Goal: Information Seeking & Learning: Understand process/instructions

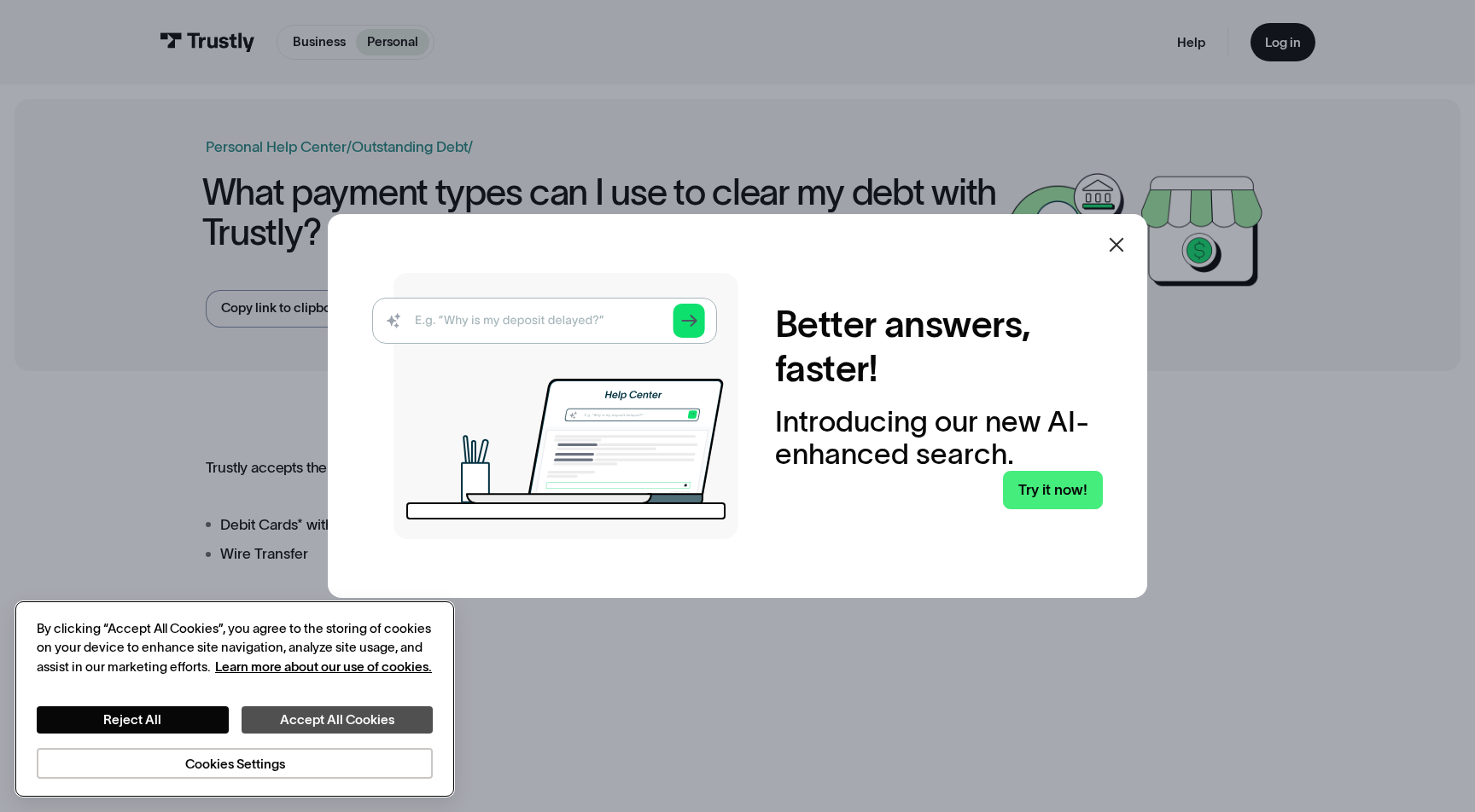
click at [302, 720] on button "Accept All Cookies" at bounding box center [337, 719] width 192 height 27
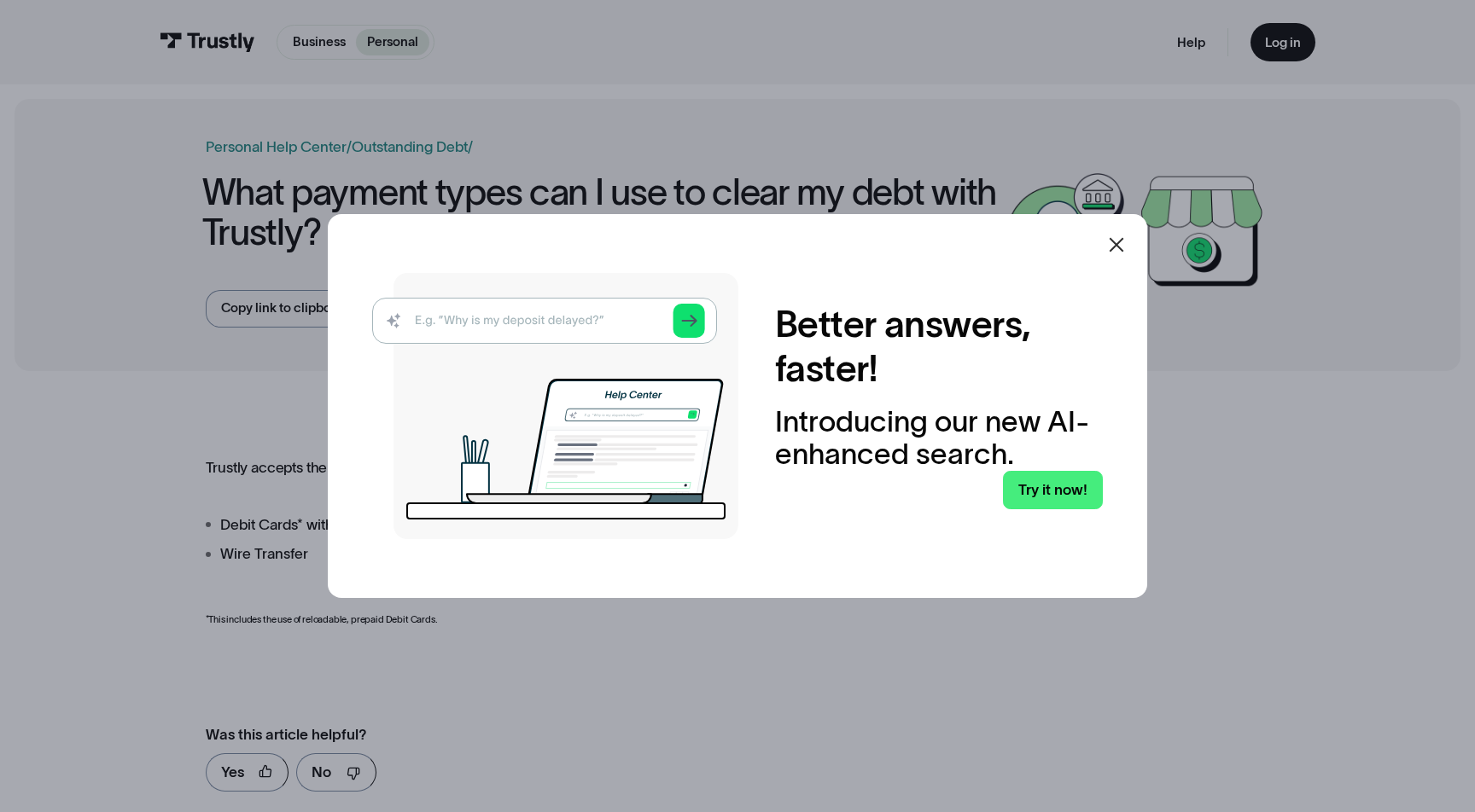
click at [1113, 242] on icon at bounding box center [1117, 245] width 15 height 15
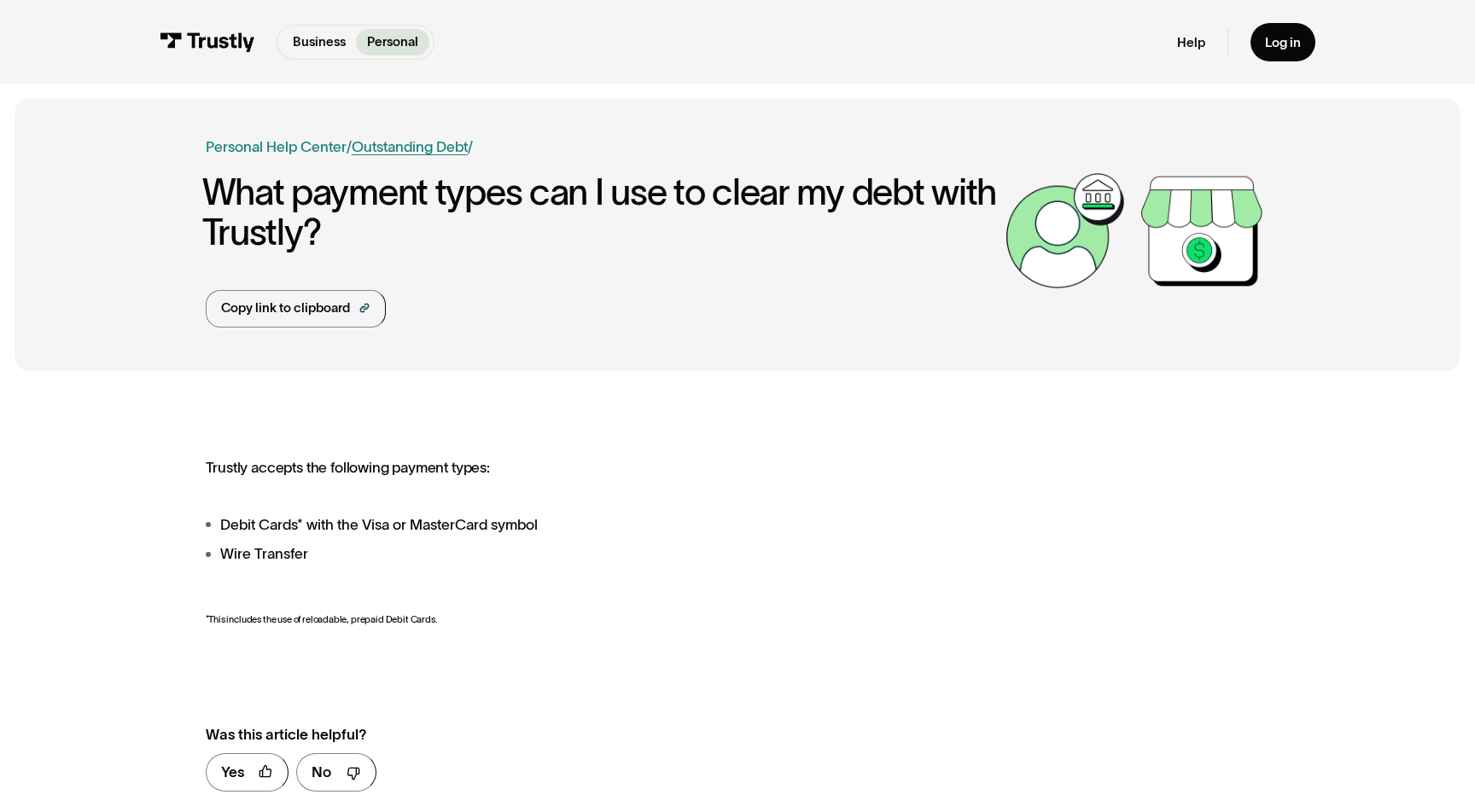
click at [408, 141] on link "Outstanding Debt" at bounding box center [409, 146] width 116 height 16
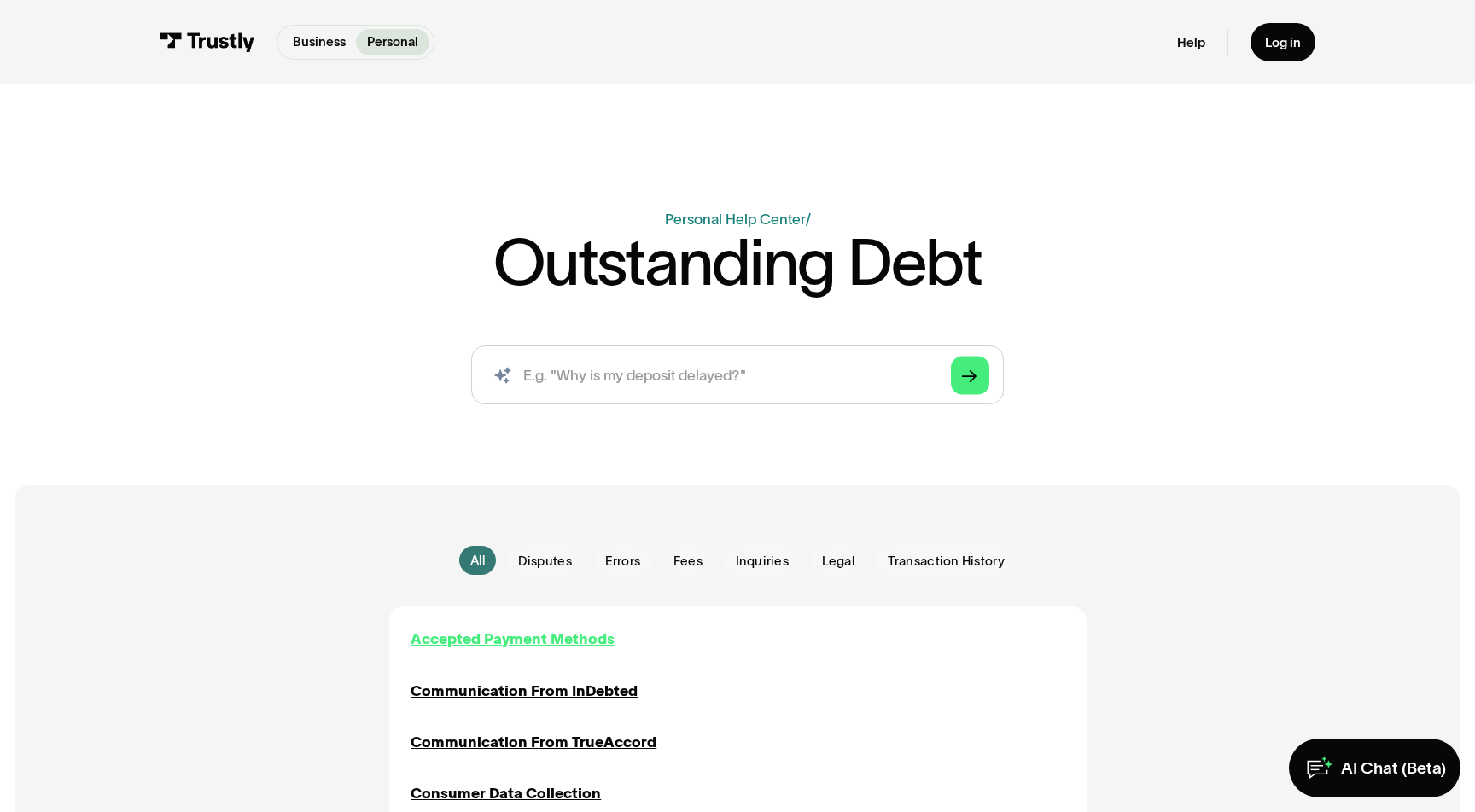
scroll to position [307, 0]
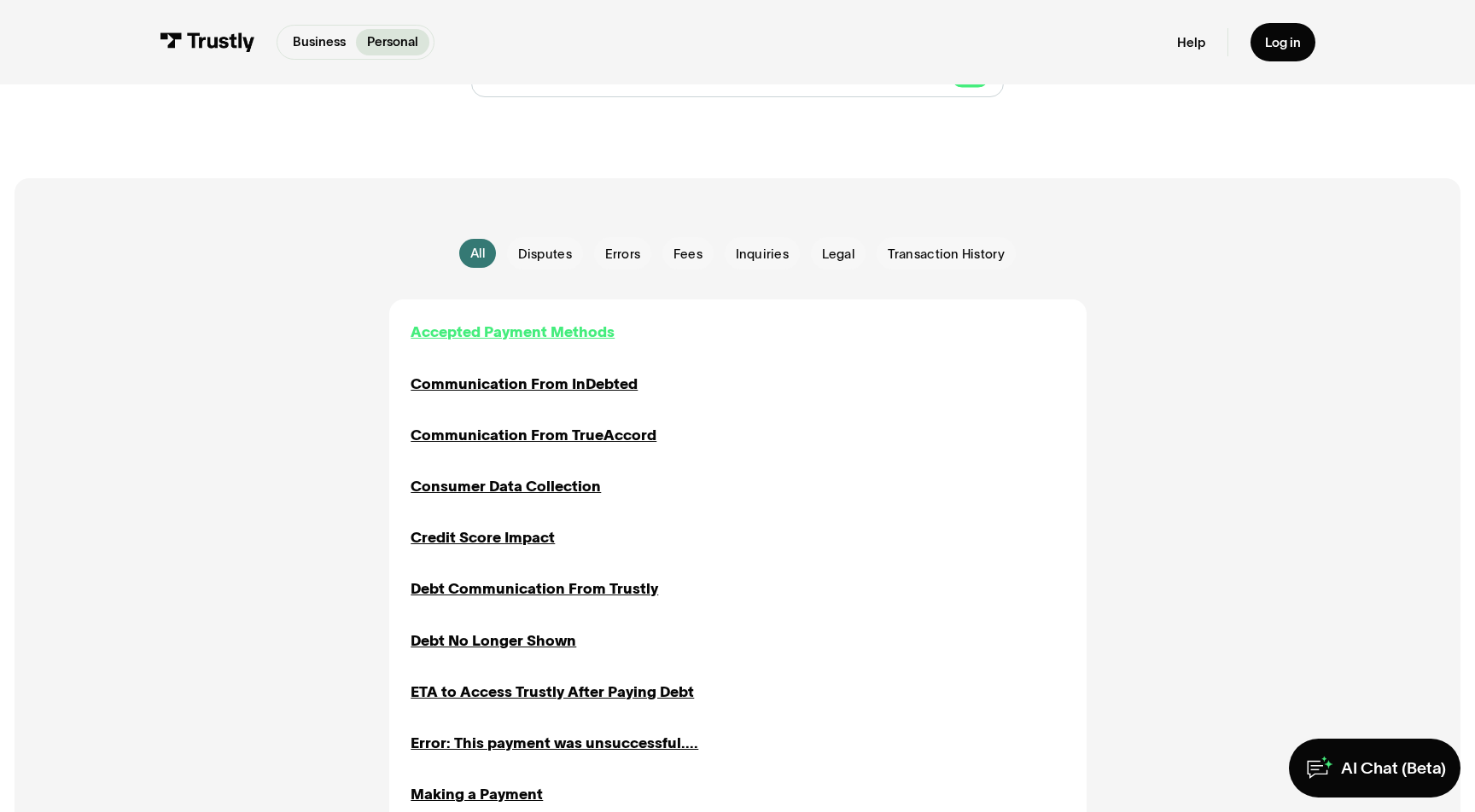
click at [542, 323] on div "Accepted Payment Methods" at bounding box center [512, 332] width 204 height 22
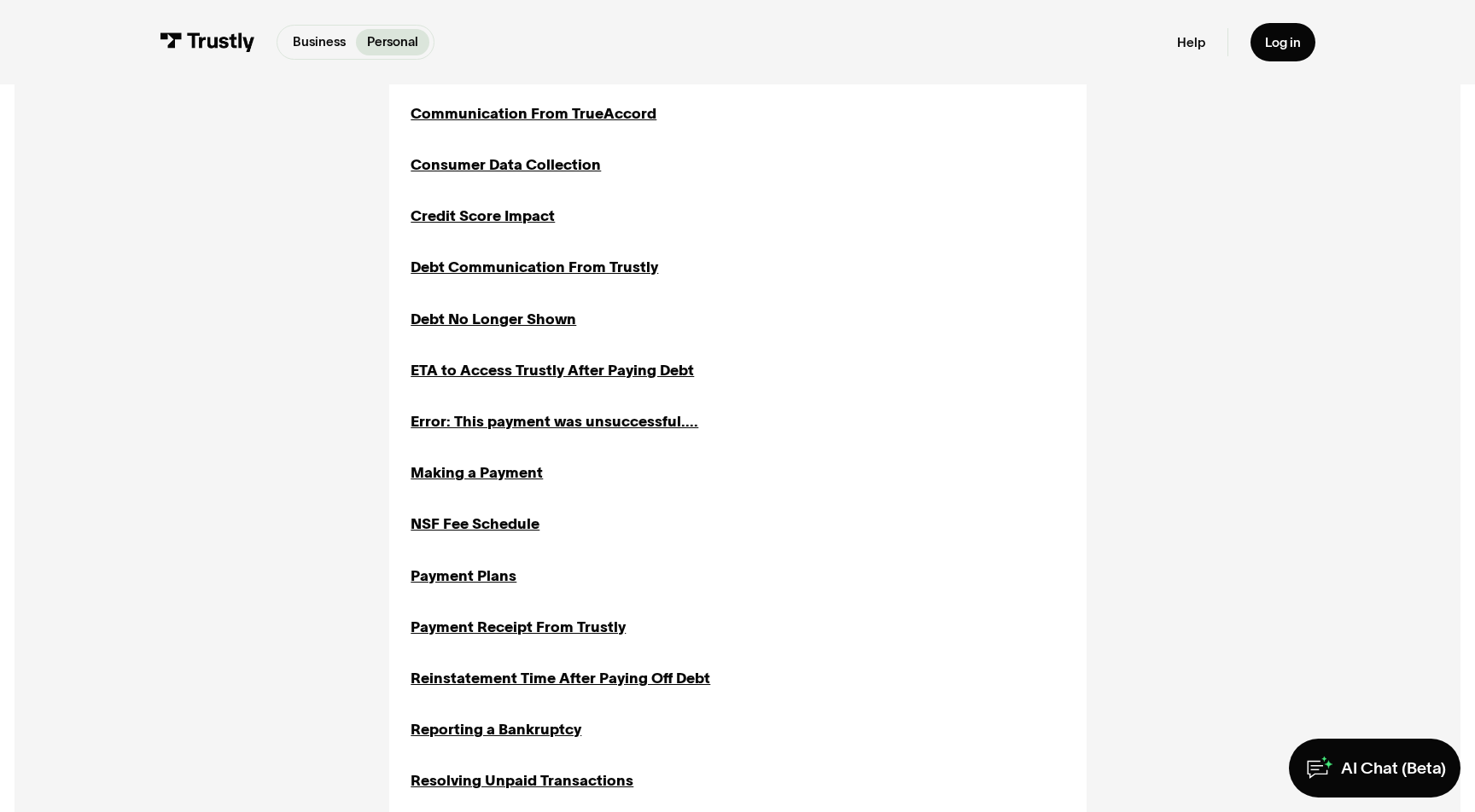
scroll to position [330, 0]
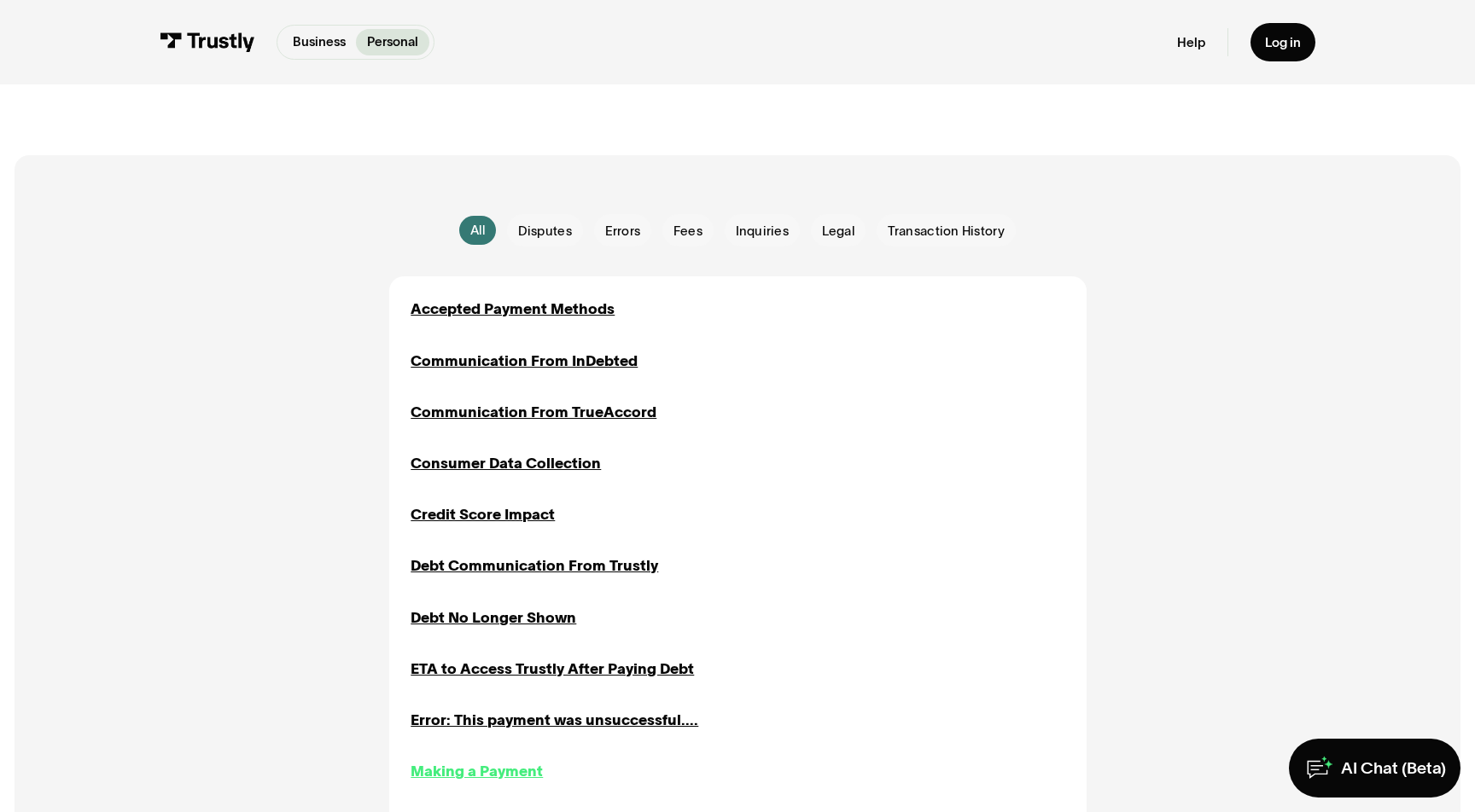
click at [479, 760] on div "Making a Payment" at bounding box center [476, 771] width 132 height 22
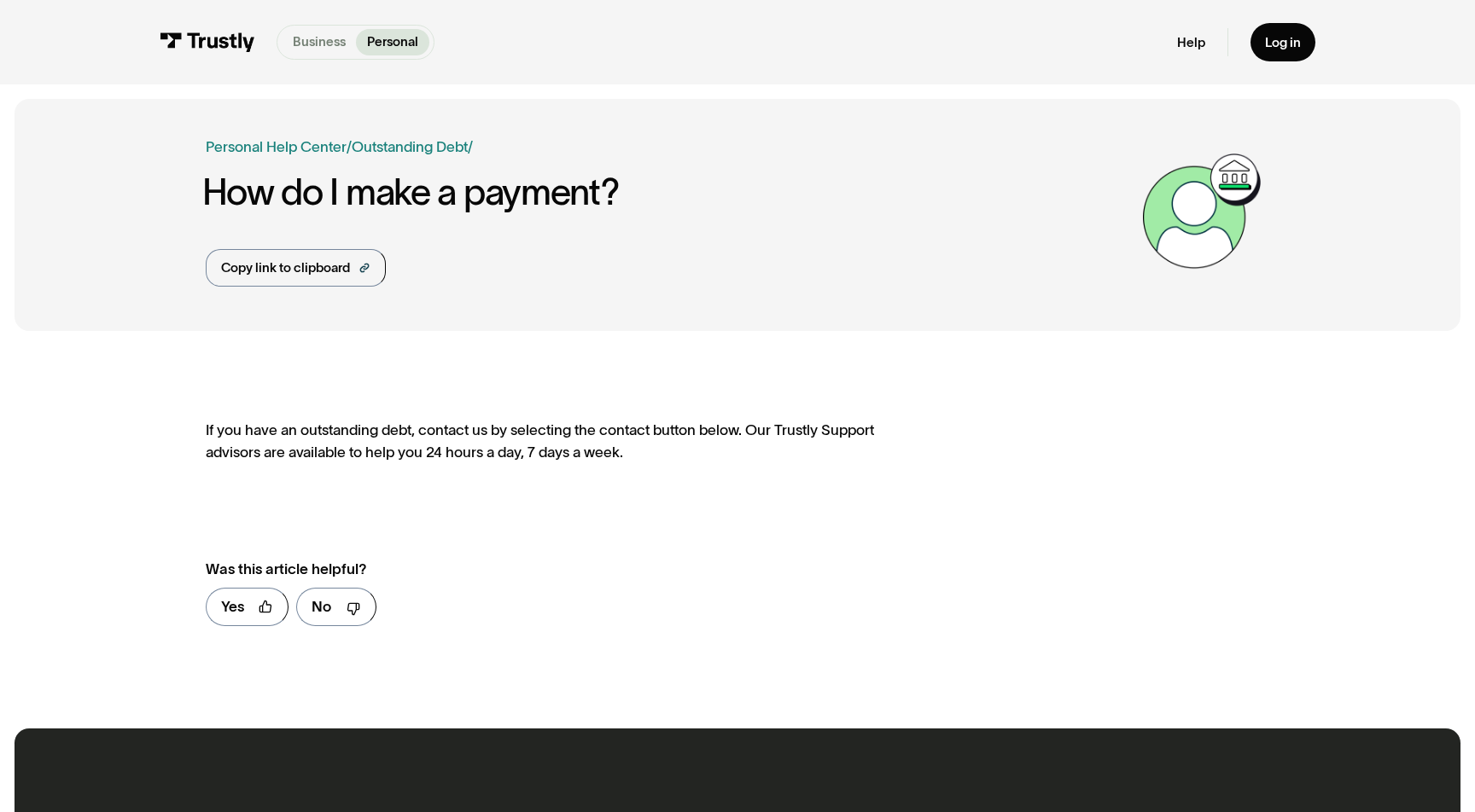
click at [337, 38] on p "Business" at bounding box center [318, 42] width 53 height 19
